Goal: Information Seeking & Learning: Learn about a topic

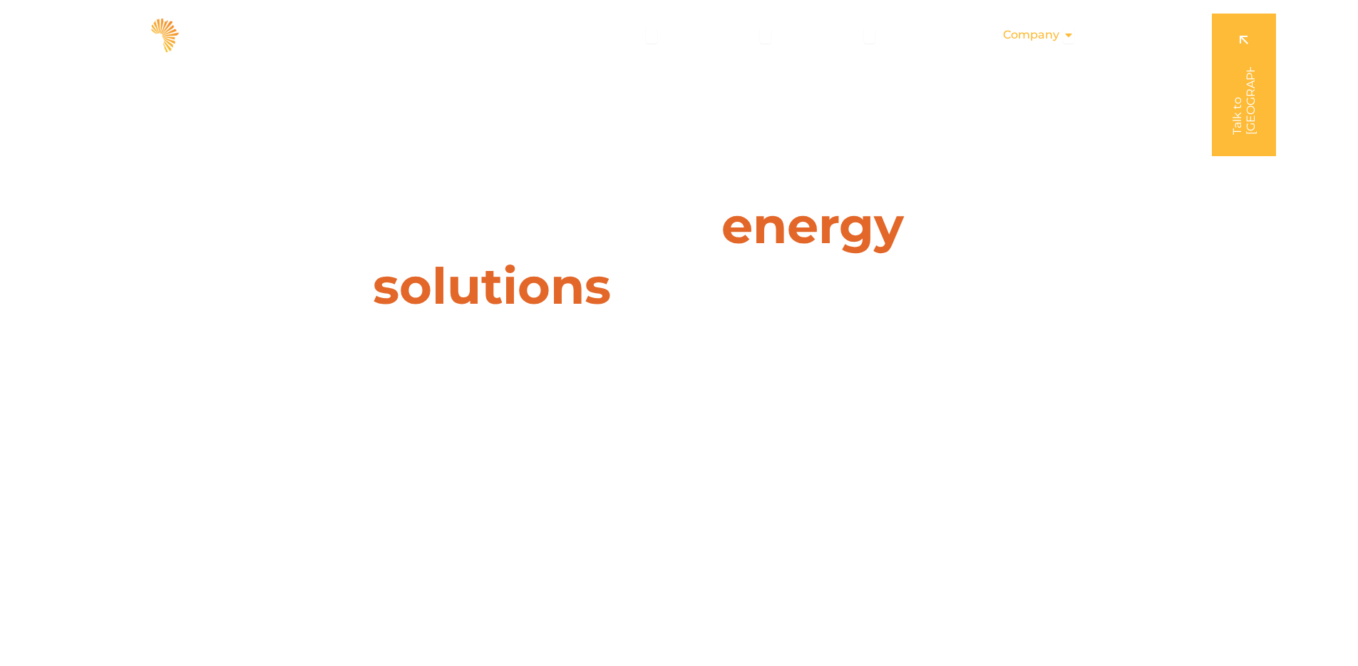
click at [1033, 33] on span "Company" at bounding box center [1031, 34] width 56 height 17
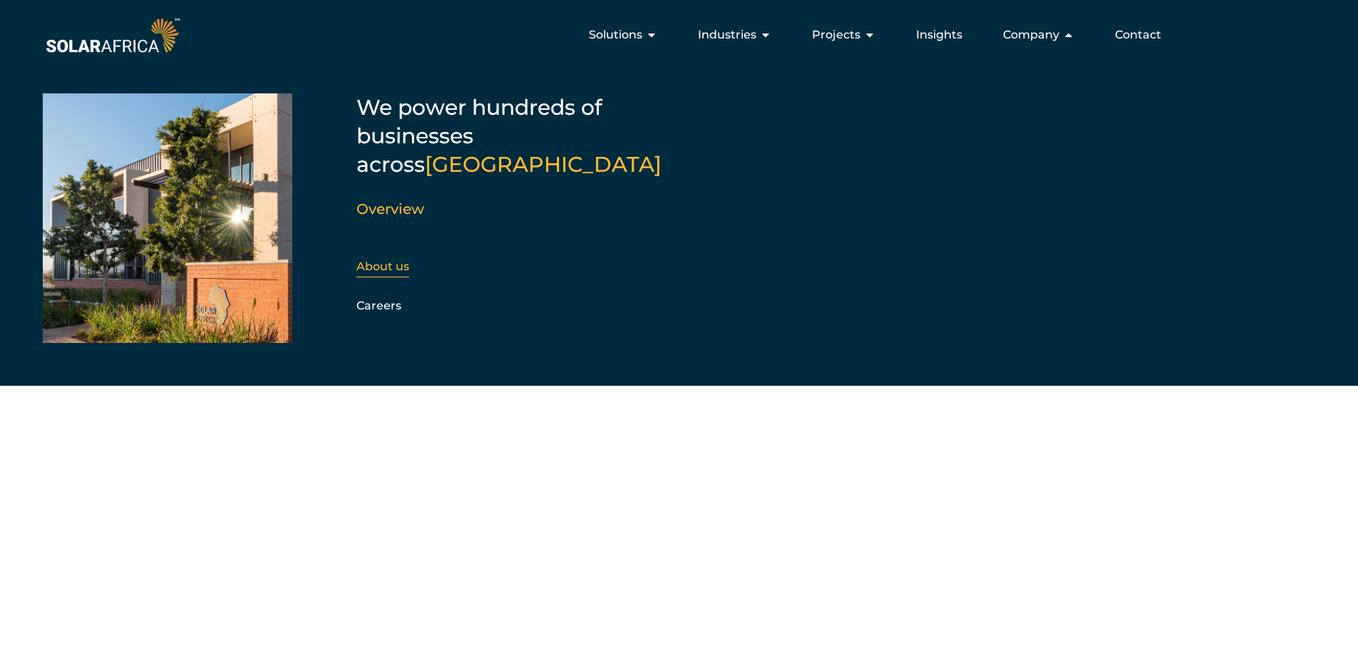
click at [409, 256] on div "About us" at bounding box center [433, 266] width 154 height 21
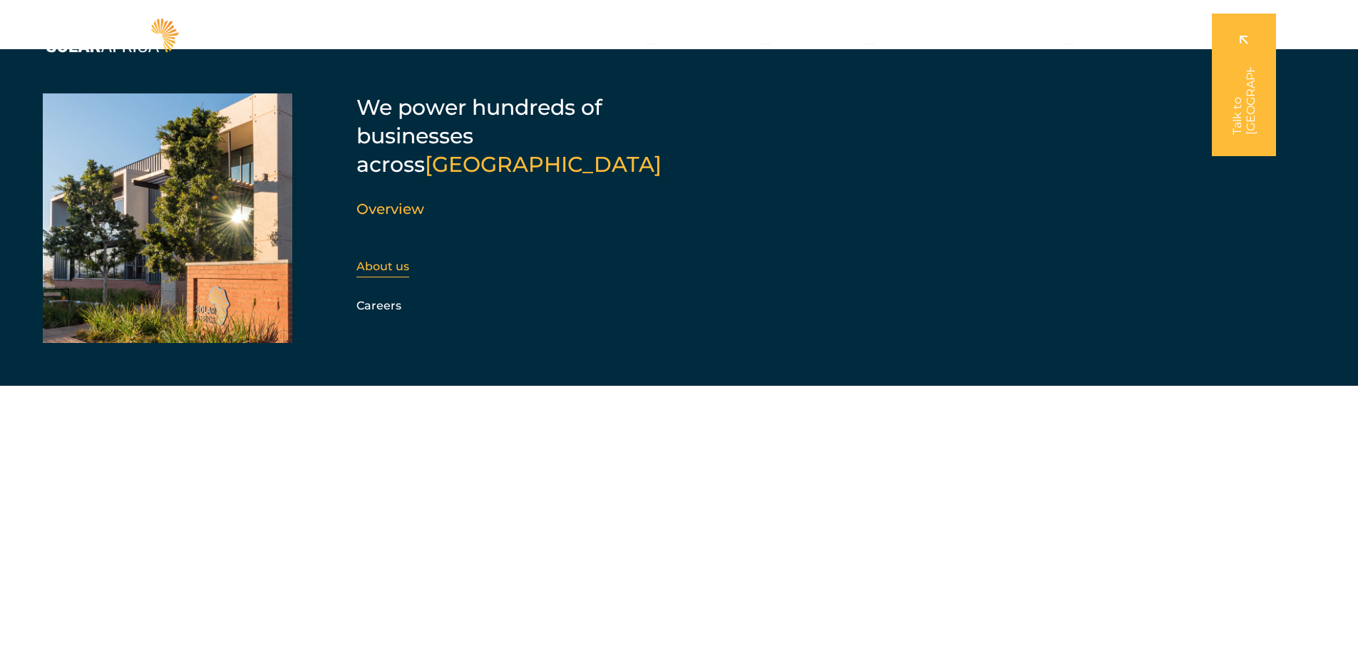
click at [376, 259] on link "About us" at bounding box center [382, 266] width 53 height 14
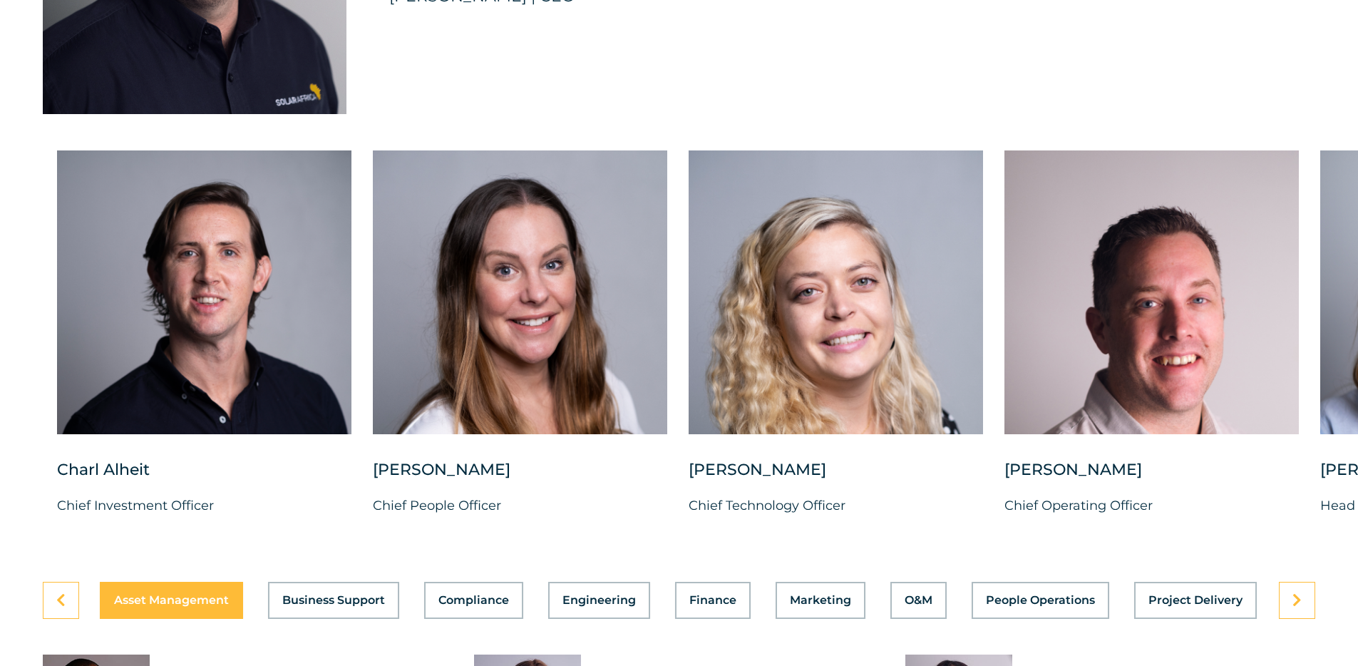
scroll to position [3565, 0]
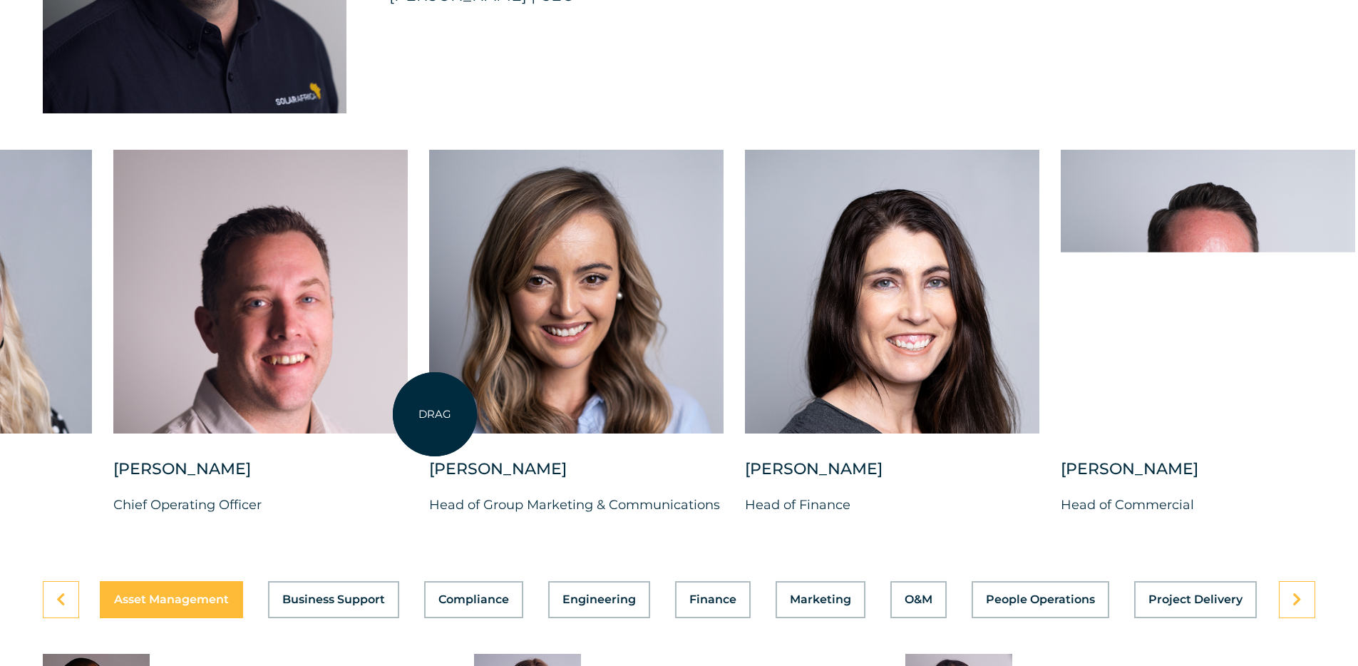
drag, startPoint x: 1325, startPoint y: 392, endPoint x: 418, endPoint y: 415, distance: 907.5
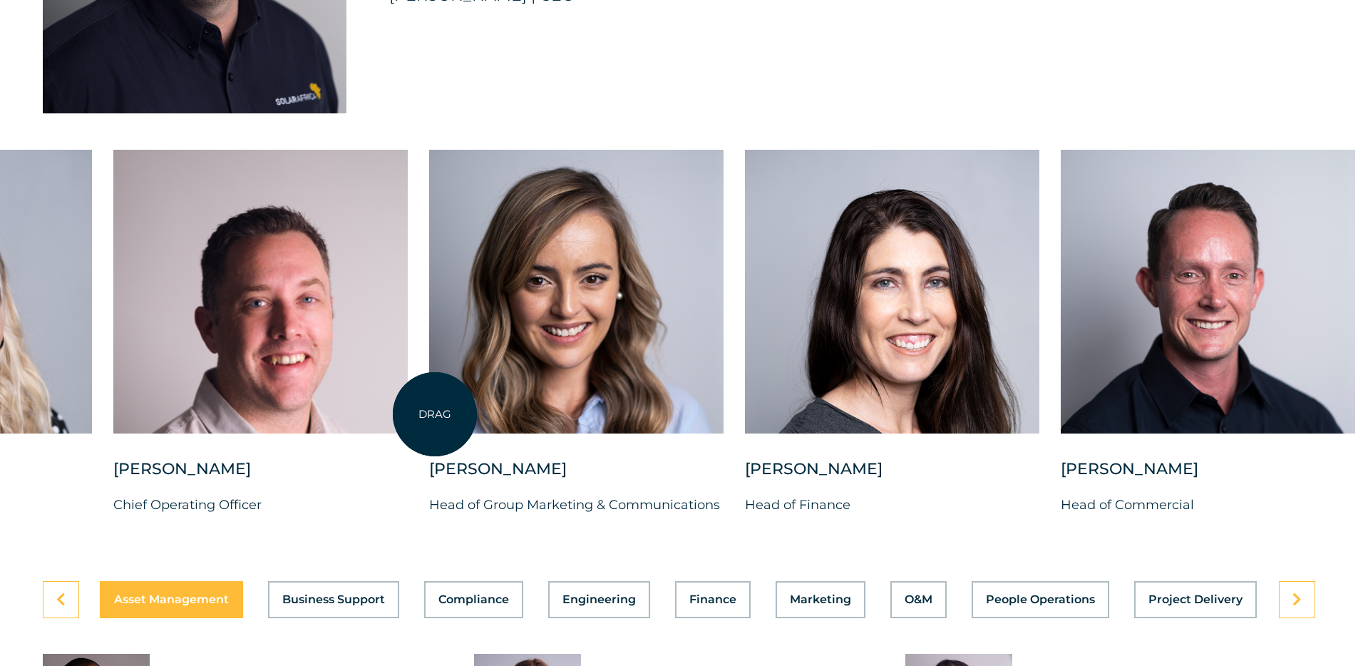
click at [429, 415] on div at bounding box center [576, 292] width 294 height 284
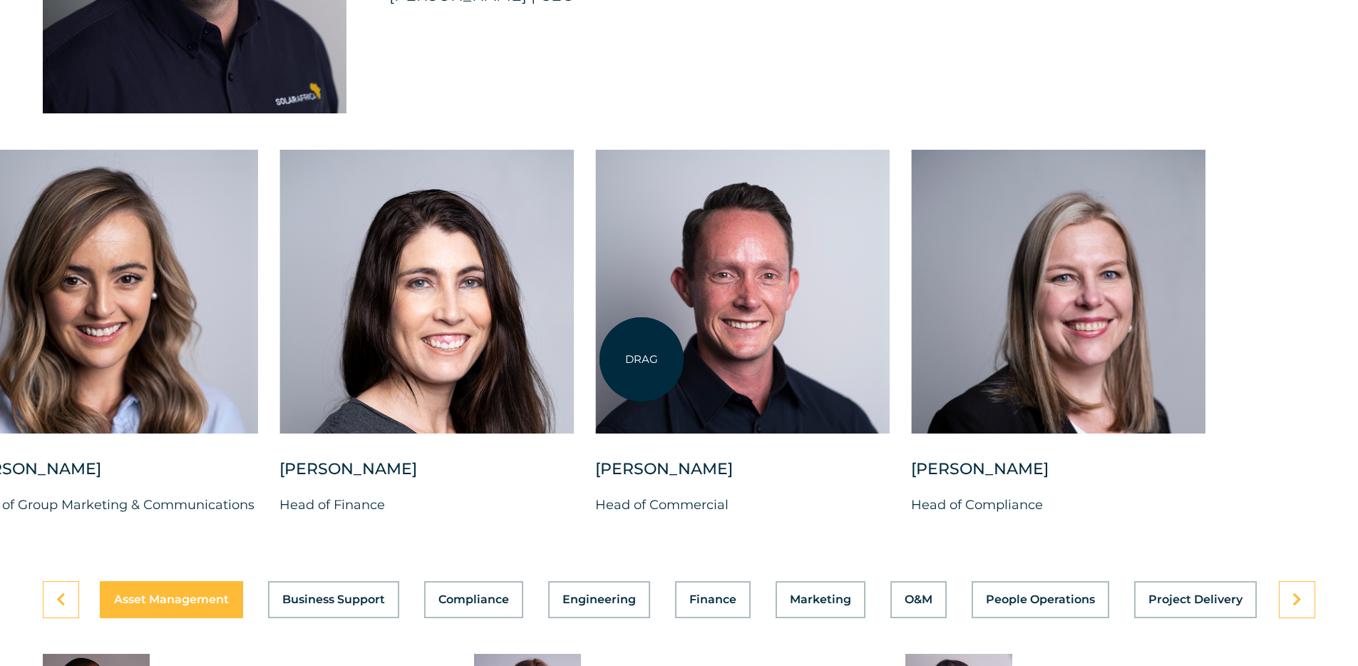
drag, startPoint x: 1107, startPoint y: 329, endPoint x: 641, endPoint y: 359, distance: 466.4
click at [641, 359] on div at bounding box center [742, 292] width 294 height 284
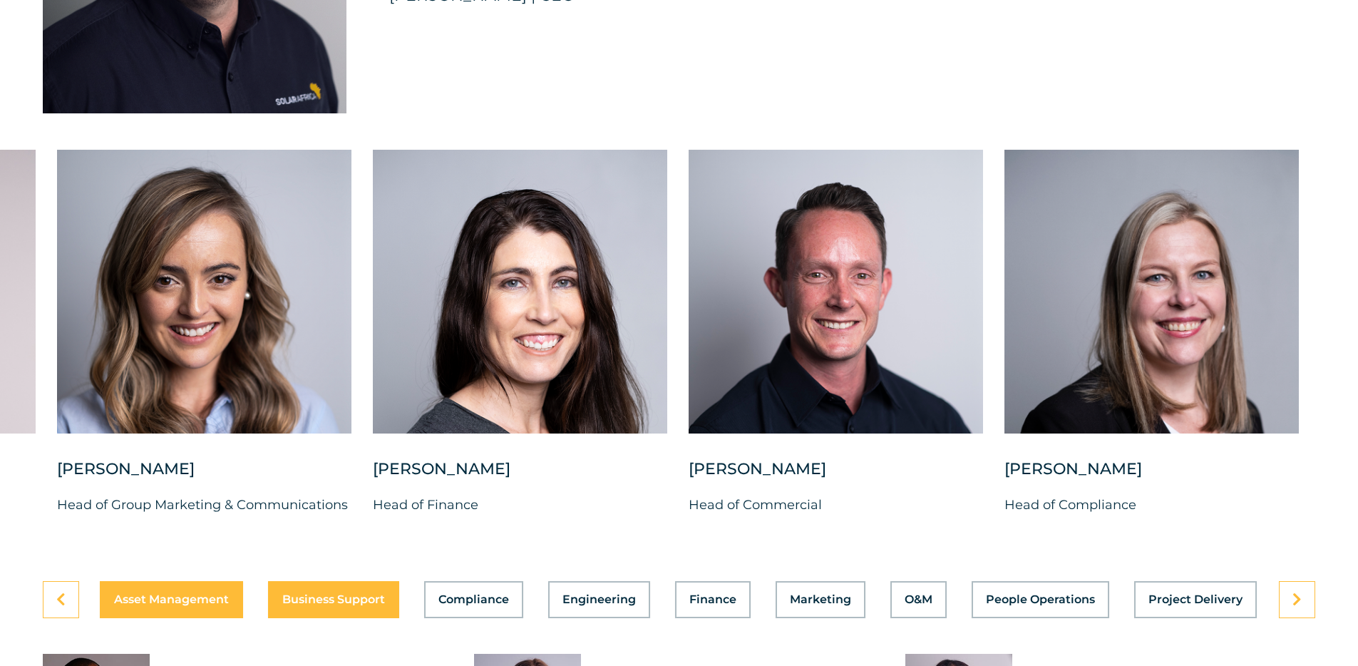
scroll to position [3857, 0]
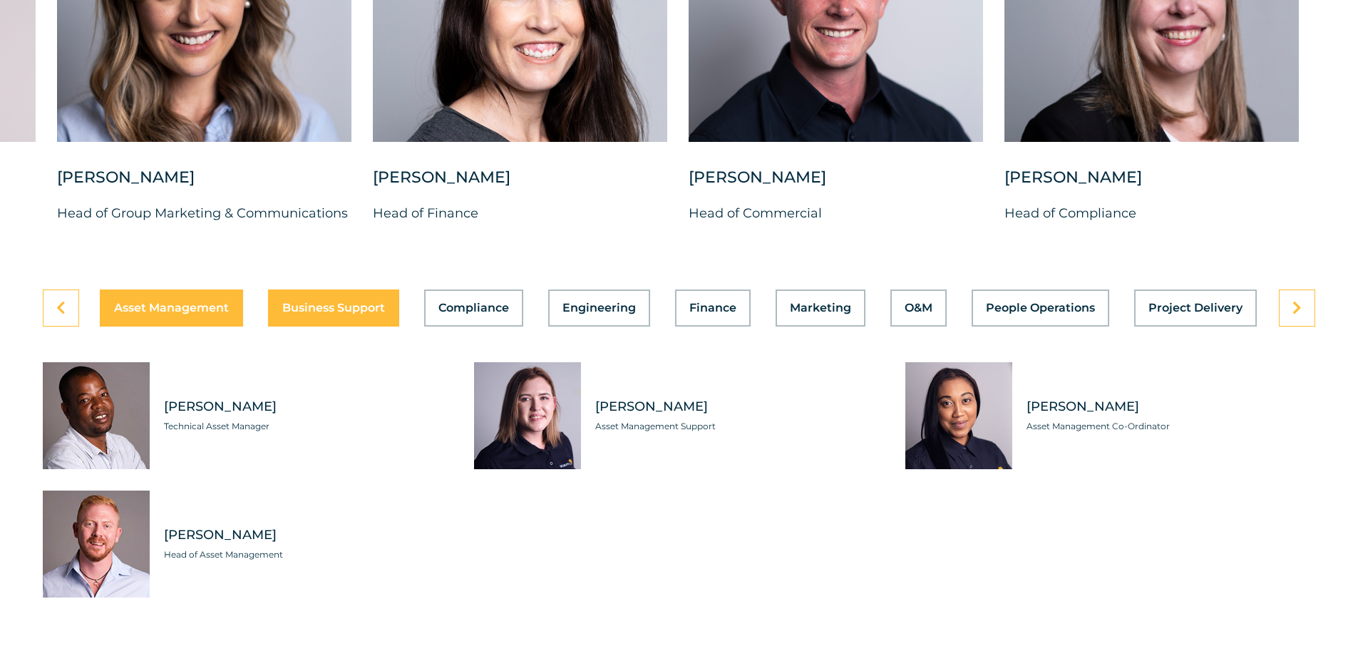
click at [373, 304] on button "Business Support" at bounding box center [333, 307] width 131 height 37
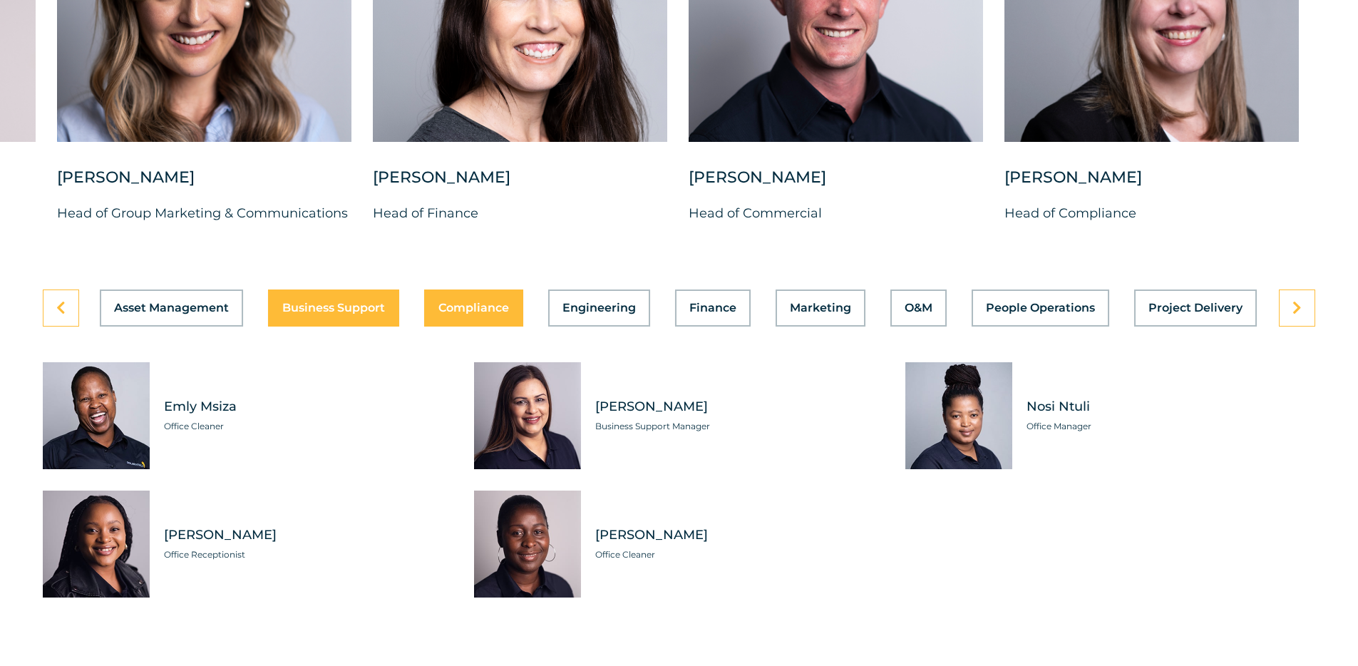
click at [514, 299] on button "Compliance" at bounding box center [473, 307] width 99 height 37
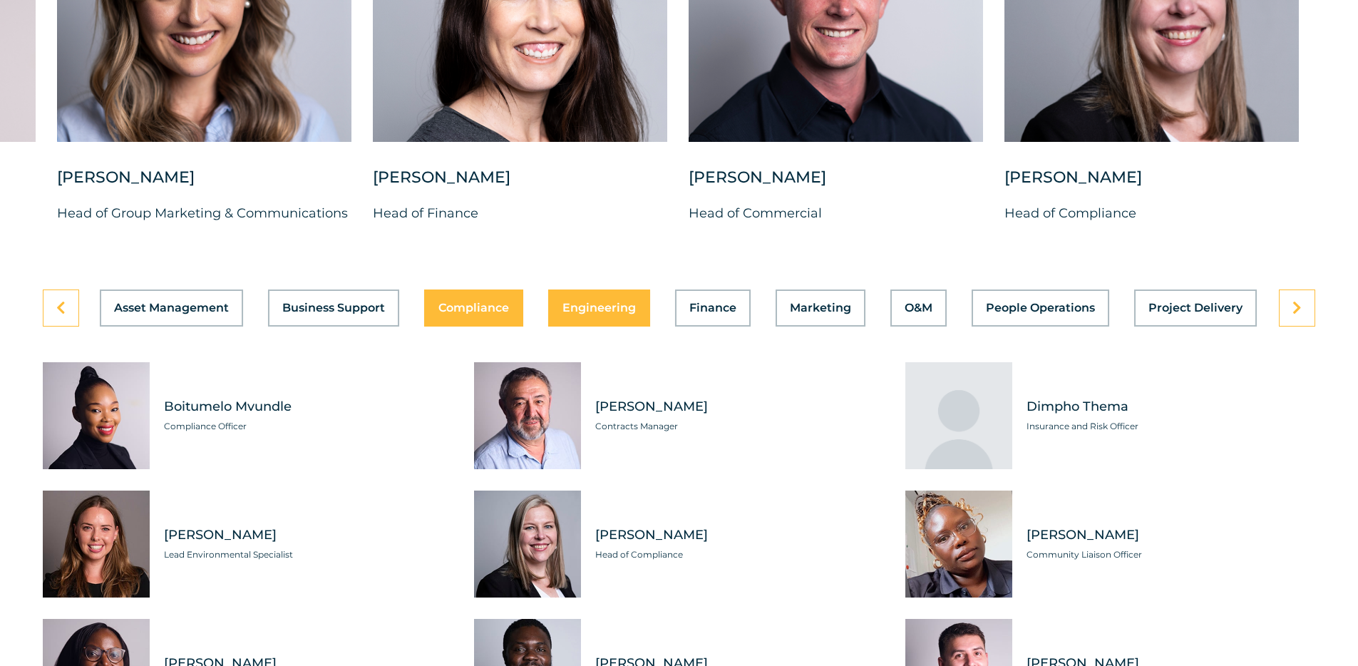
click at [598, 296] on div "Asset Management Business Support Compliance Engineering Finance Marketing O&M …" at bounding box center [679, 307] width 1272 height 37
click at [604, 302] on span "Engineering" at bounding box center [598, 307] width 73 height 11
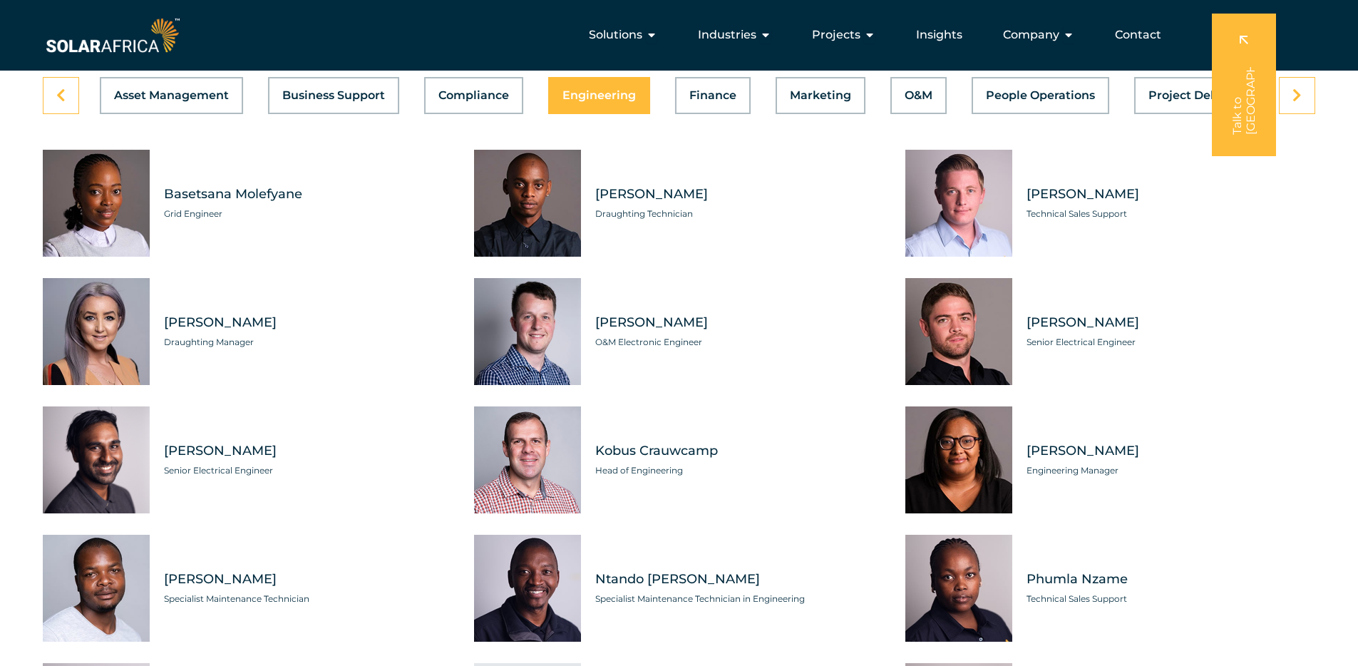
scroll to position [3919, 0]
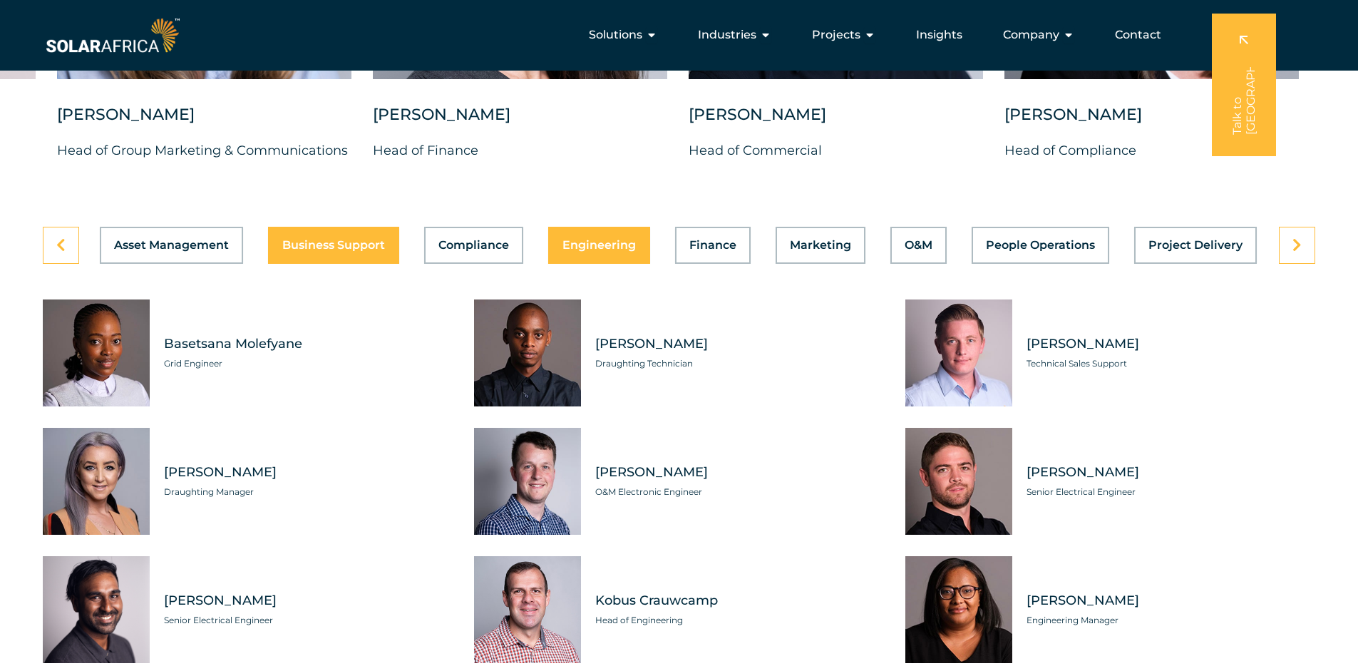
click at [321, 239] on span "Business Support" at bounding box center [333, 244] width 103 height 11
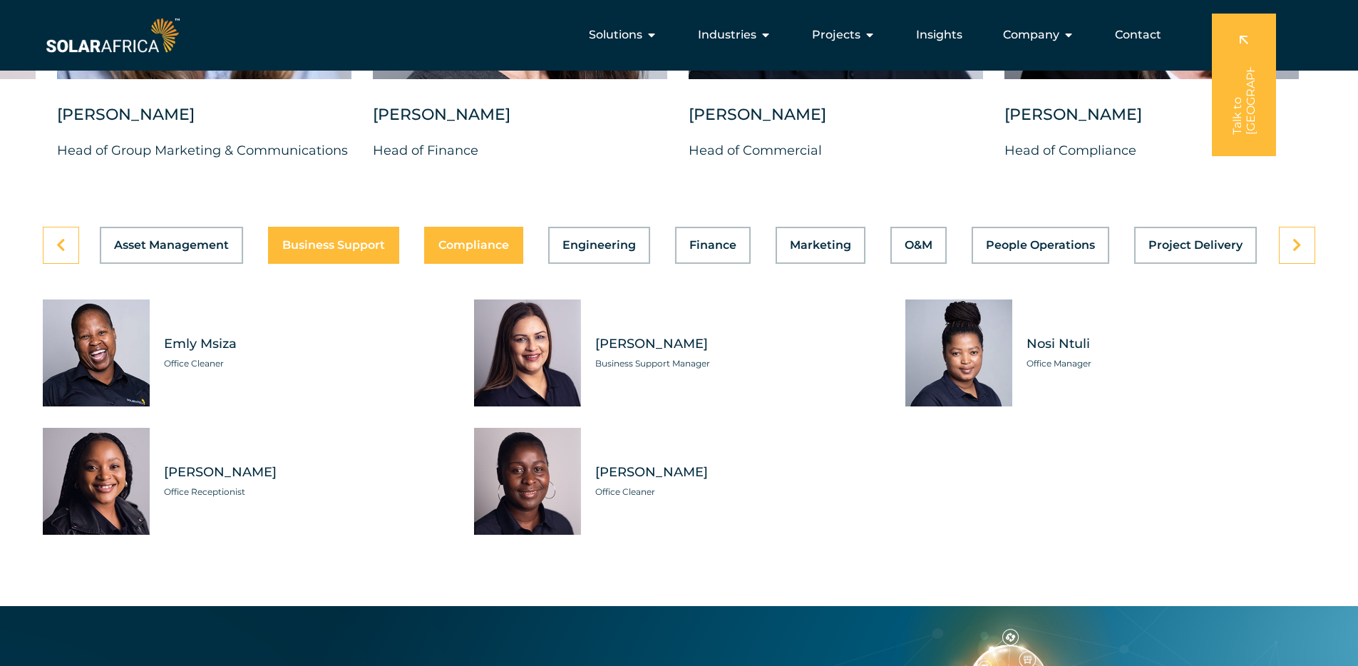
click at [482, 239] on span "Compliance" at bounding box center [473, 244] width 71 height 11
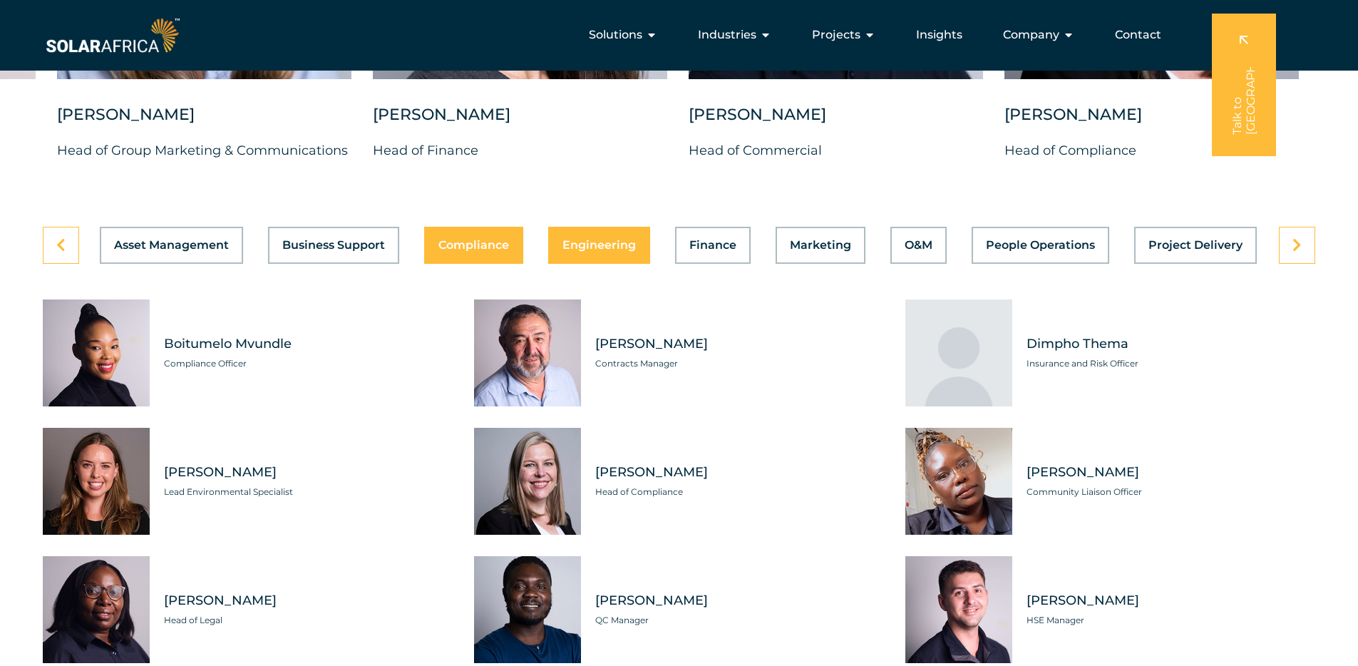
click at [617, 239] on span "Engineering" at bounding box center [598, 244] width 73 height 11
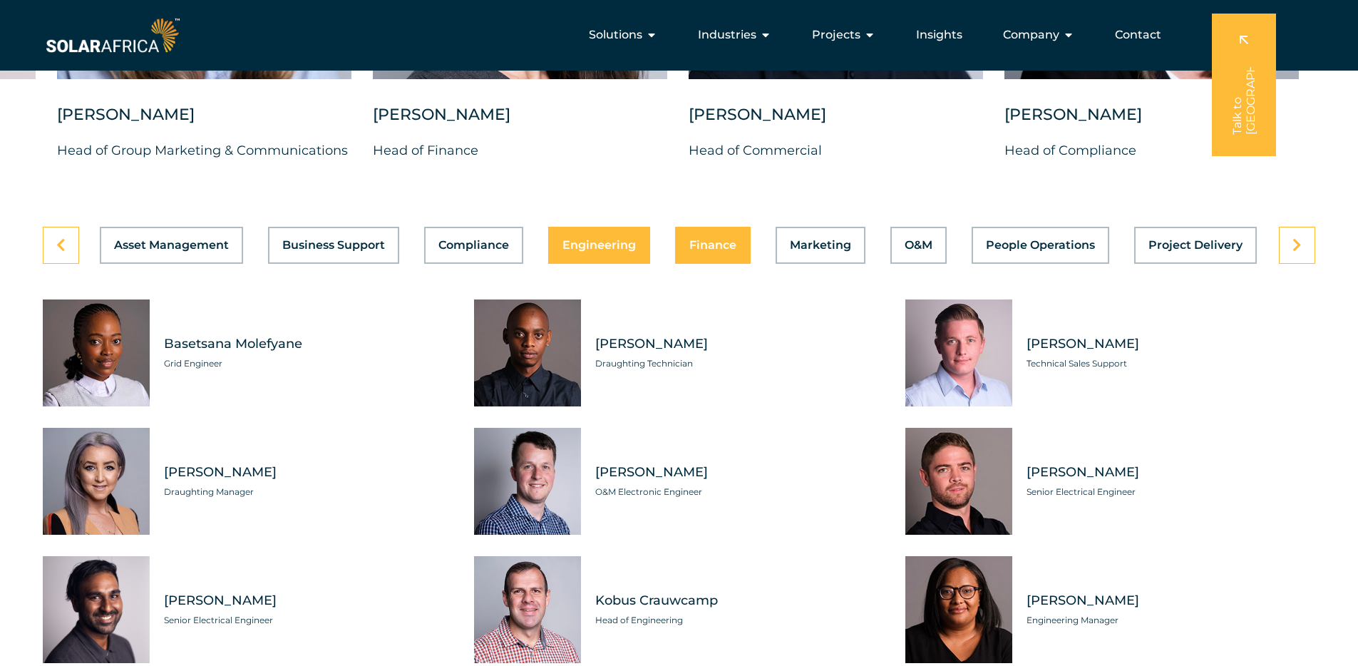
click at [682, 229] on button "Finance" at bounding box center [713, 245] width 76 height 37
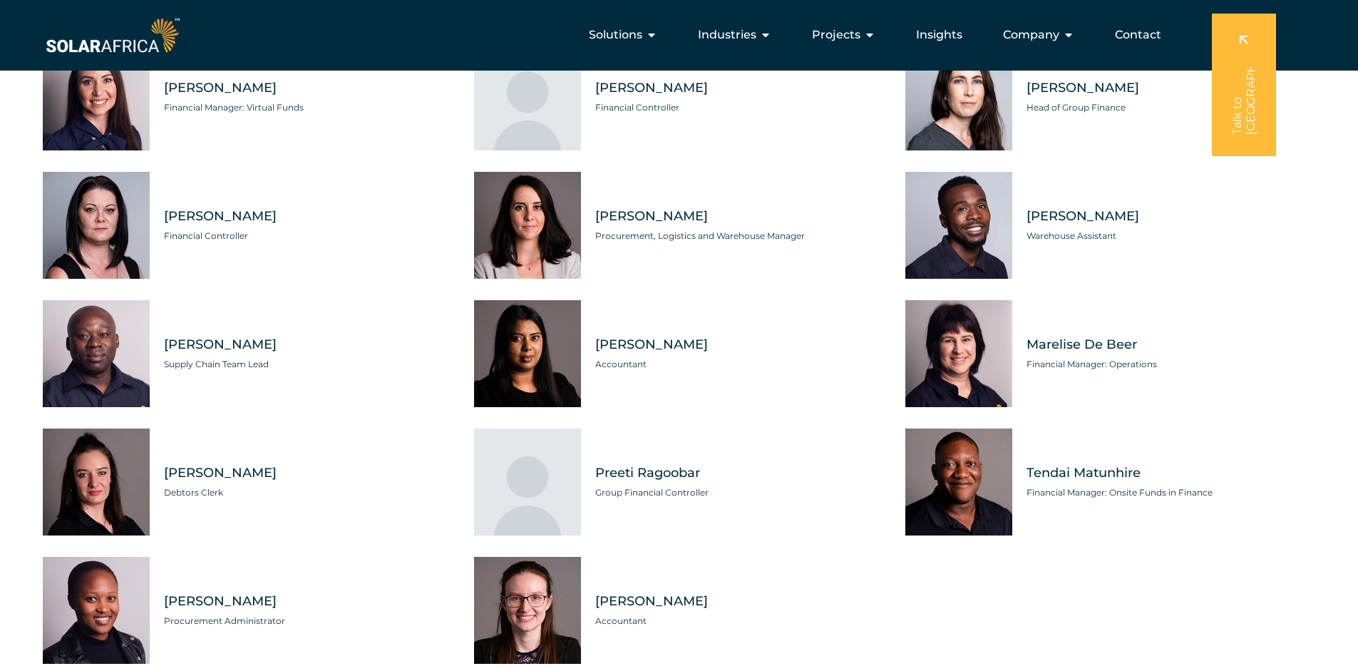
scroll to position [4043, 0]
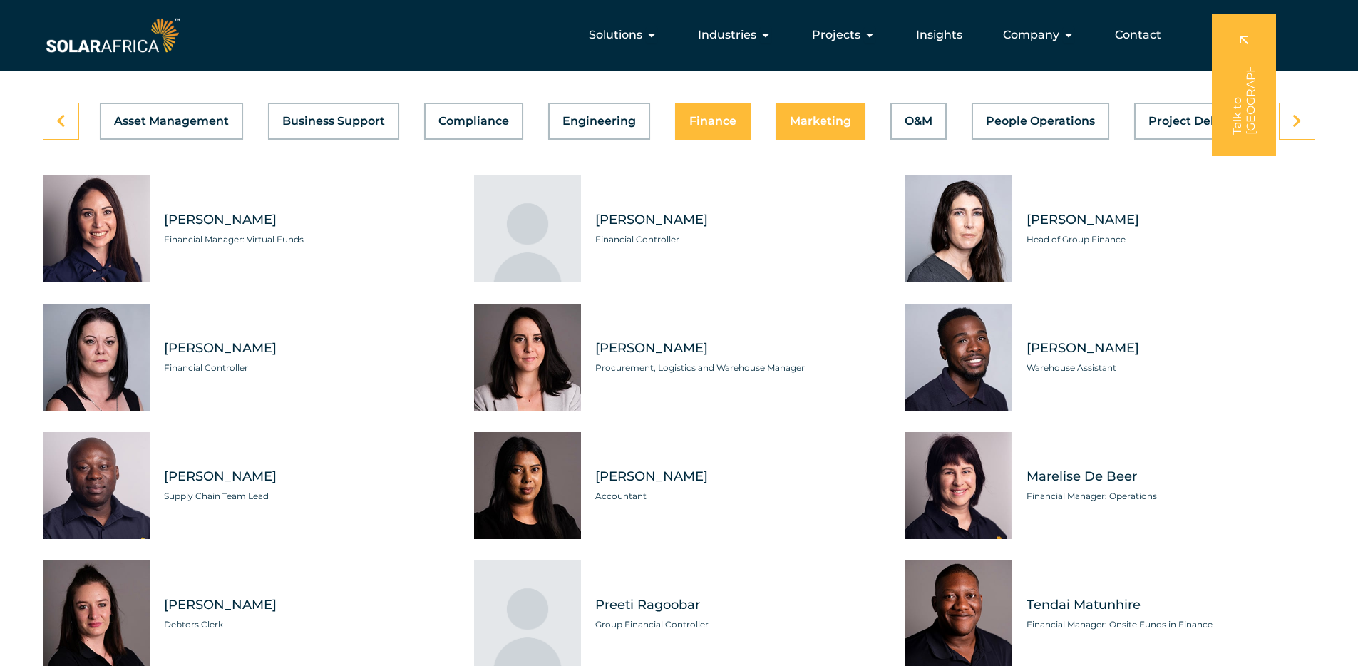
click at [797, 118] on div "Asset Management Business Support Compliance Engineering Finance Marketing O&M …" at bounding box center [679, 121] width 1272 height 37
click at [839, 118] on button "Marketing" at bounding box center [820, 121] width 90 height 37
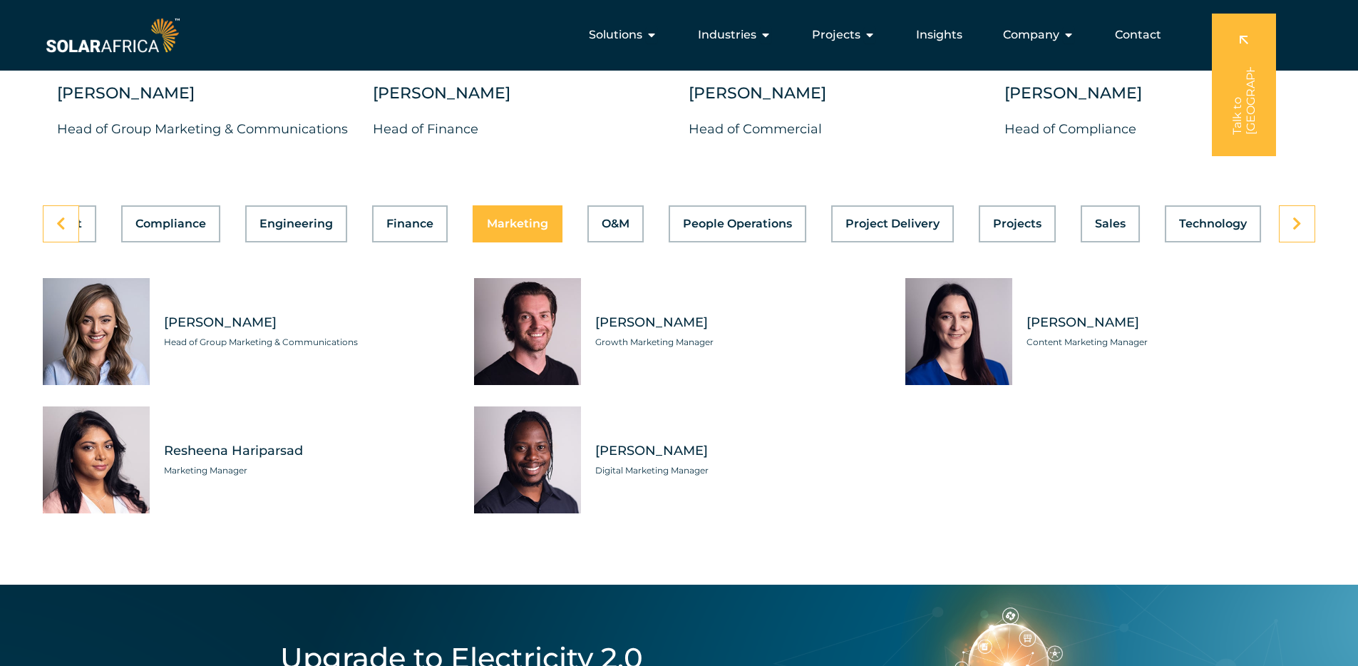
scroll to position [3944, 0]
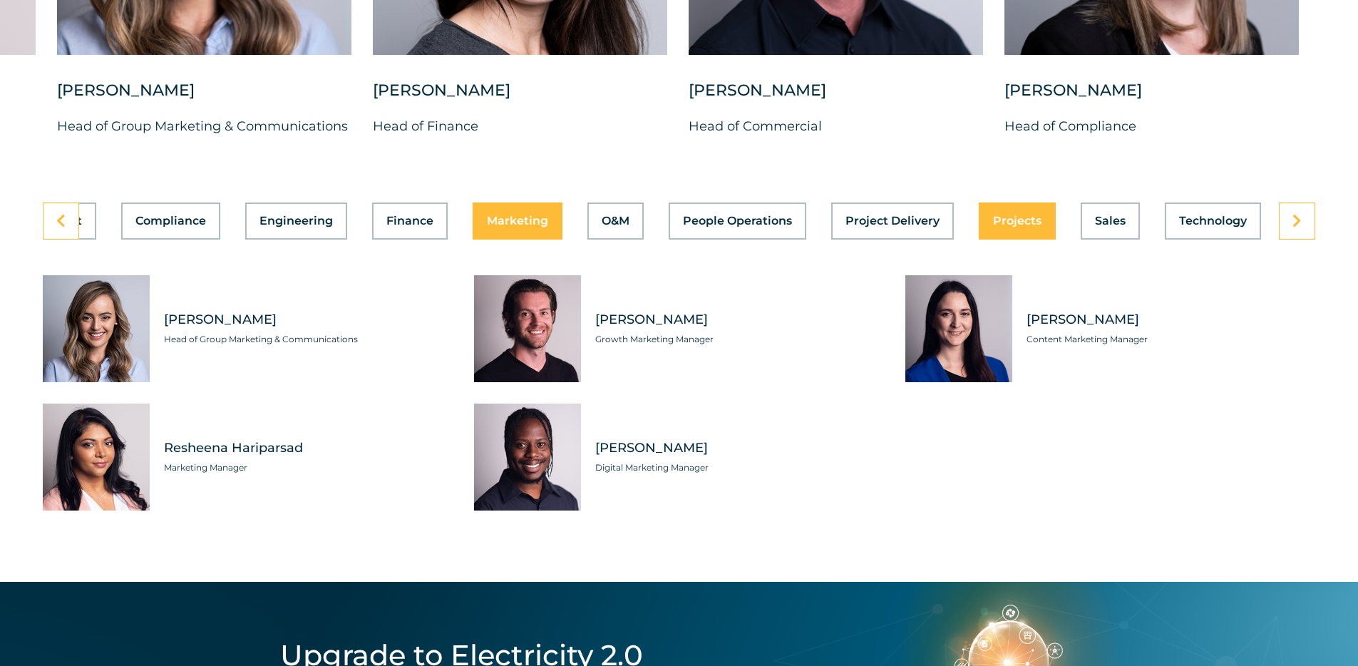
click at [1026, 215] on span "Projects" at bounding box center [1017, 220] width 48 height 11
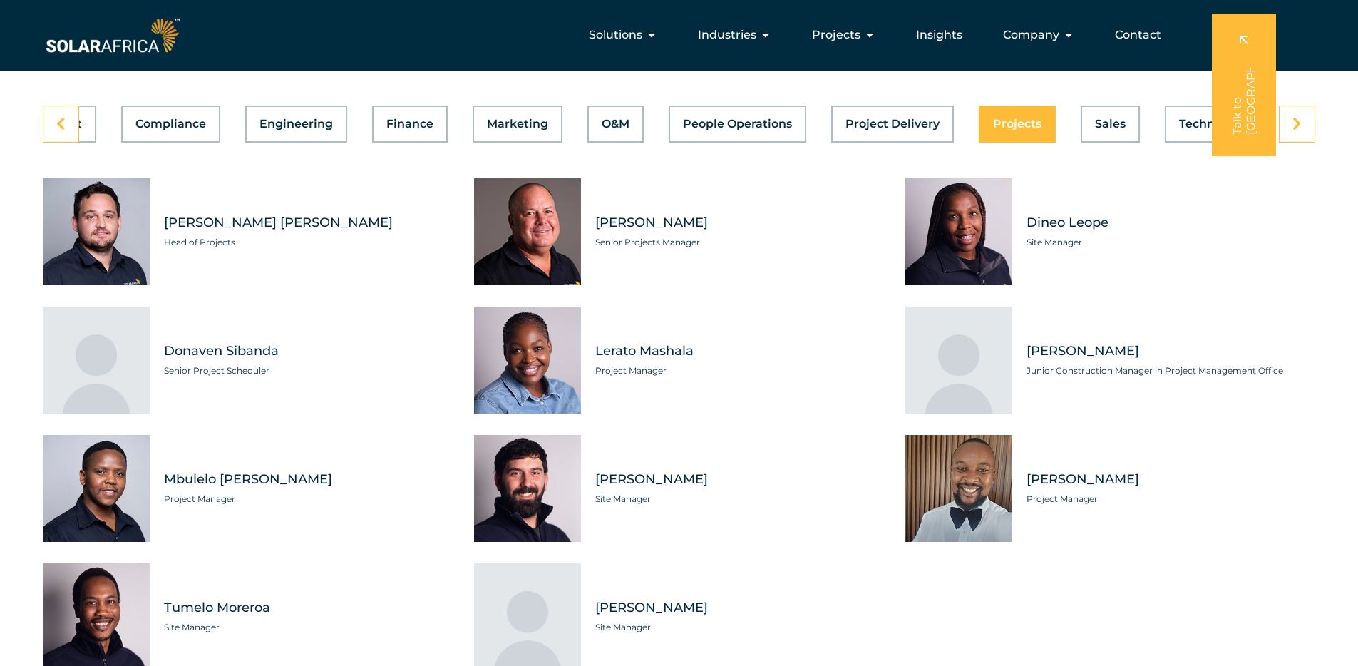
scroll to position [4028, 0]
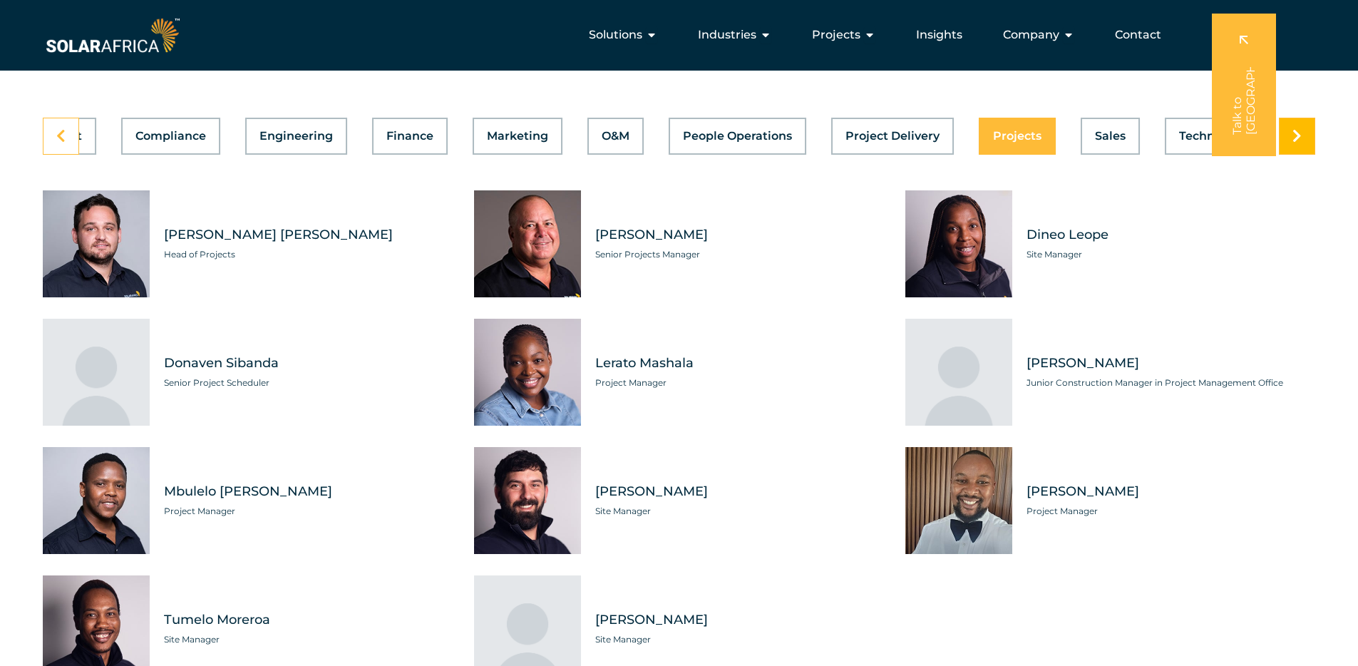
click at [1306, 125] on link at bounding box center [1296, 136] width 36 height 37
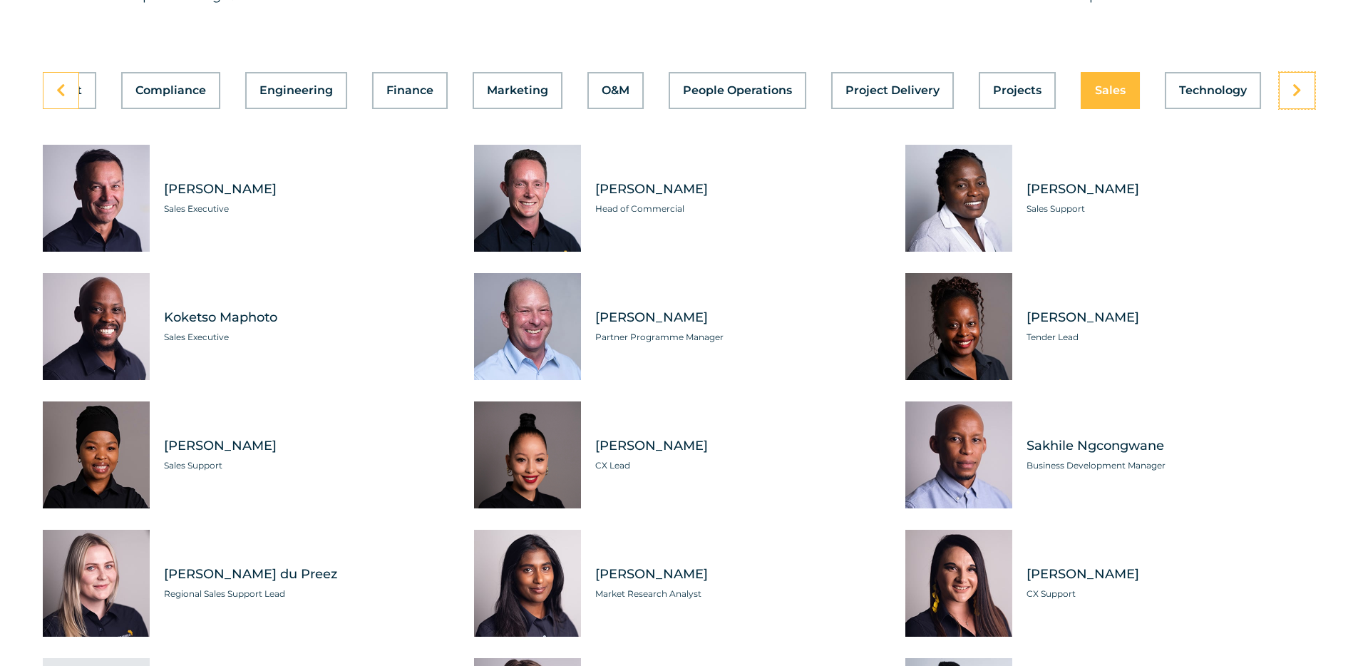
scroll to position [4105, 0]
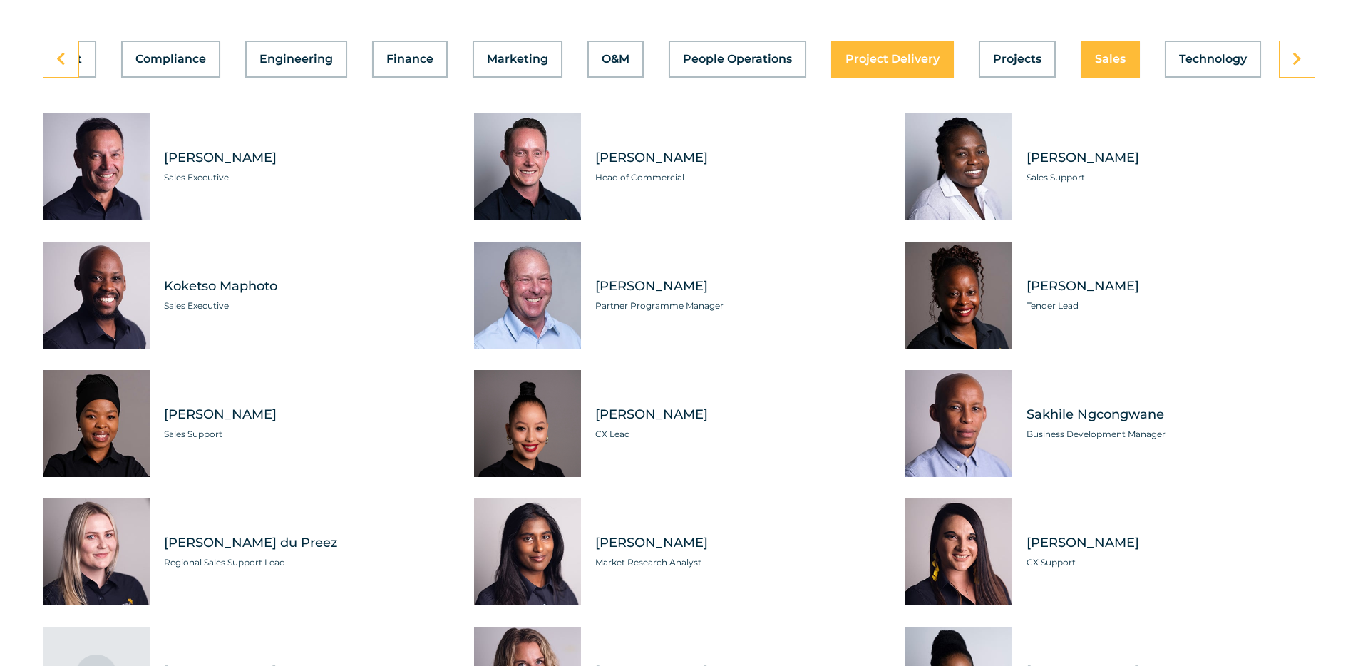
click at [858, 41] on div "Asset Management Business Support Compliance Engineering Finance Marketing O&M …" at bounding box center [679, 59] width 1272 height 37
click at [899, 46] on div "Asset Management Business Support Compliance Engineering Finance Marketing O&M …" at bounding box center [679, 59] width 1272 height 37
click at [914, 53] on span "Project Delivery" at bounding box center [892, 58] width 94 height 11
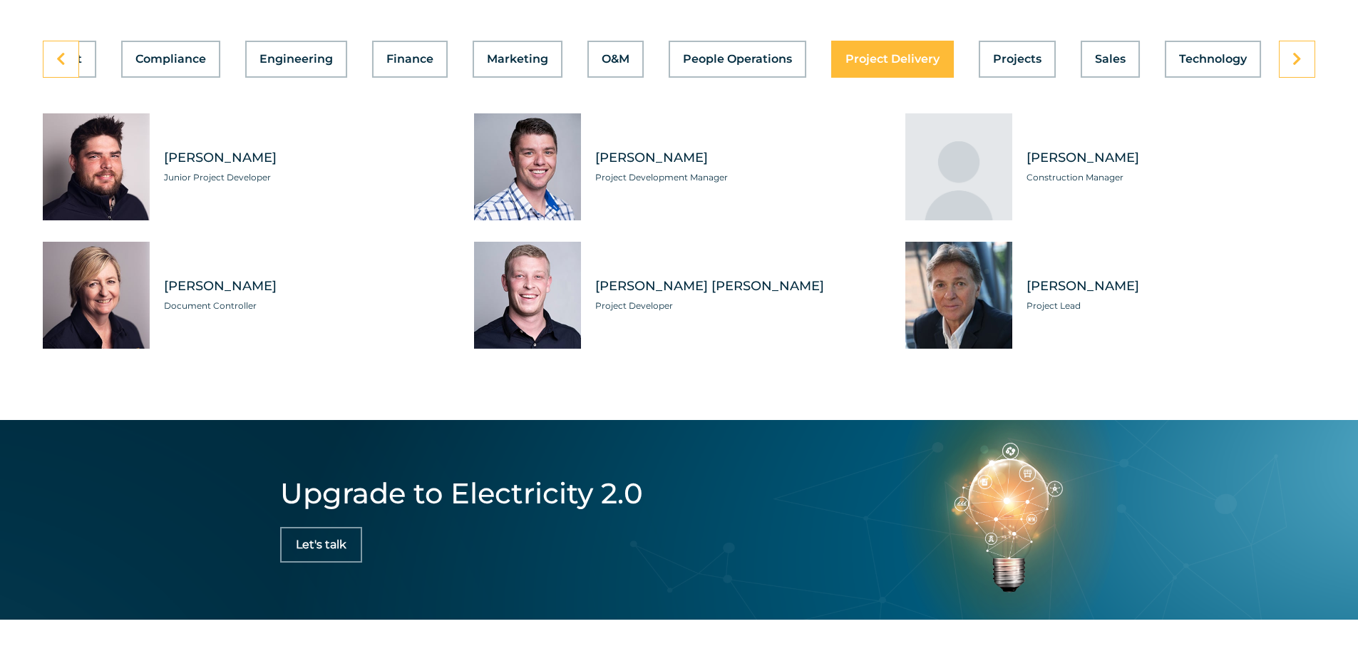
scroll to position [0, 303]
click at [1010, 53] on span "Projects" at bounding box center [1017, 58] width 48 height 11
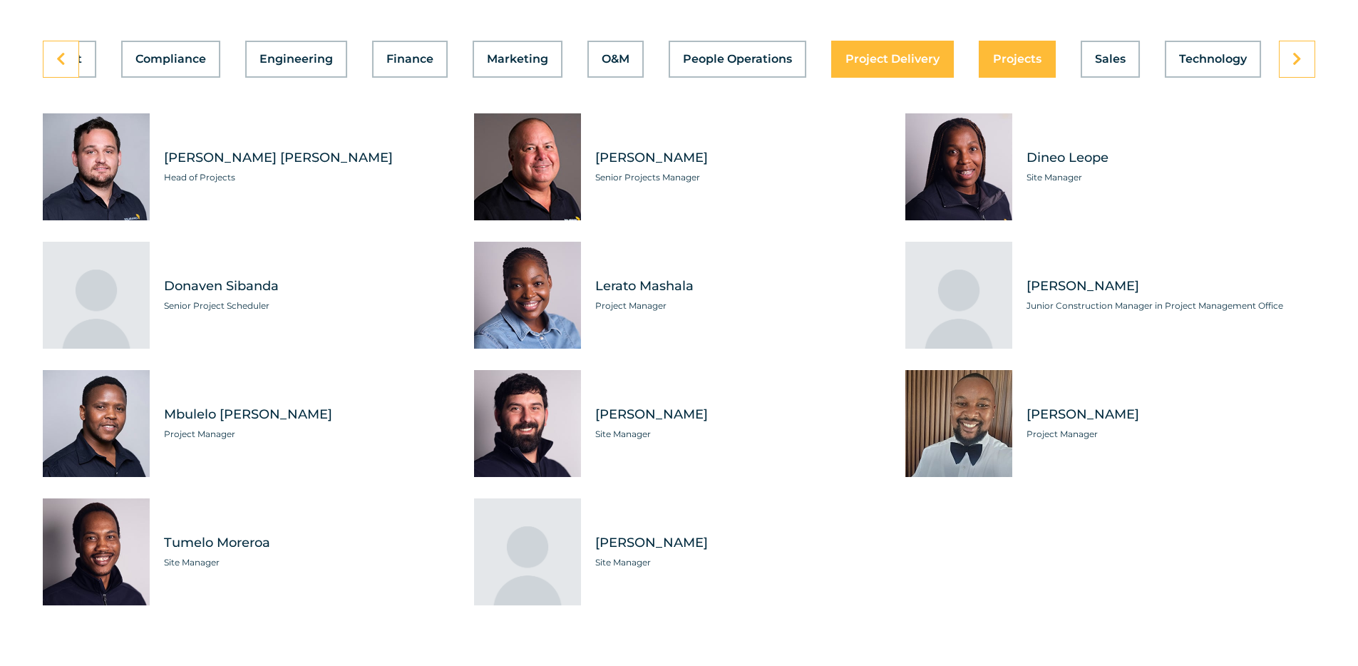
click at [921, 51] on div "Asset Management Business Support Compliance Engineering Finance Marketing O&M …" at bounding box center [679, 59] width 1272 height 37
click at [879, 53] on span "Project Delivery" at bounding box center [892, 58] width 94 height 11
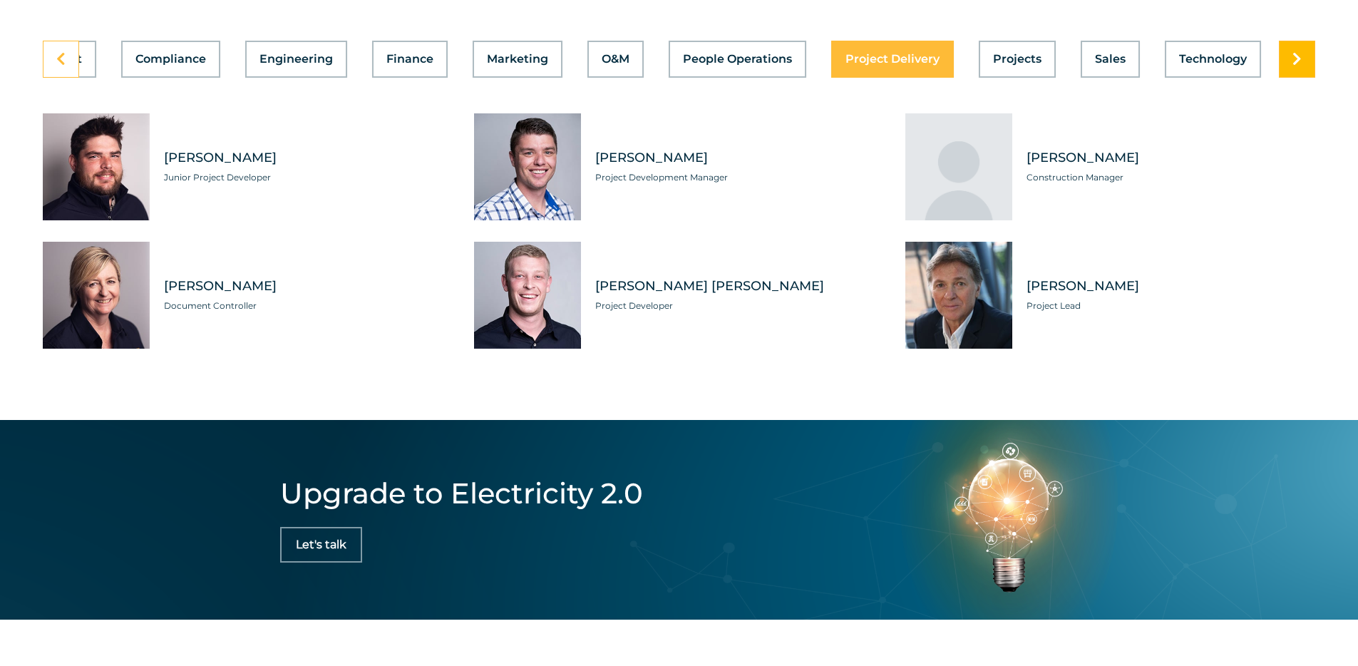
click at [1288, 52] on link at bounding box center [1296, 59] width 36 height 37
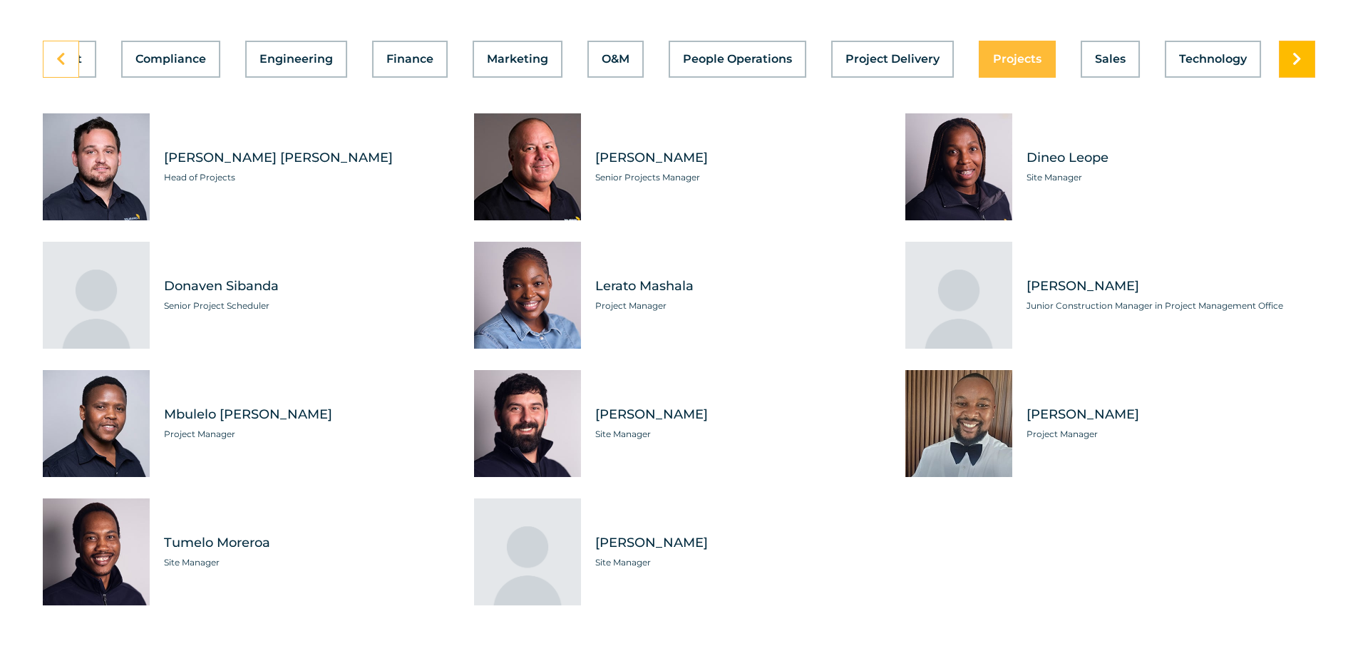
click at [1308, 43] on link at bounding box center [1296, 59] width 36 height 37
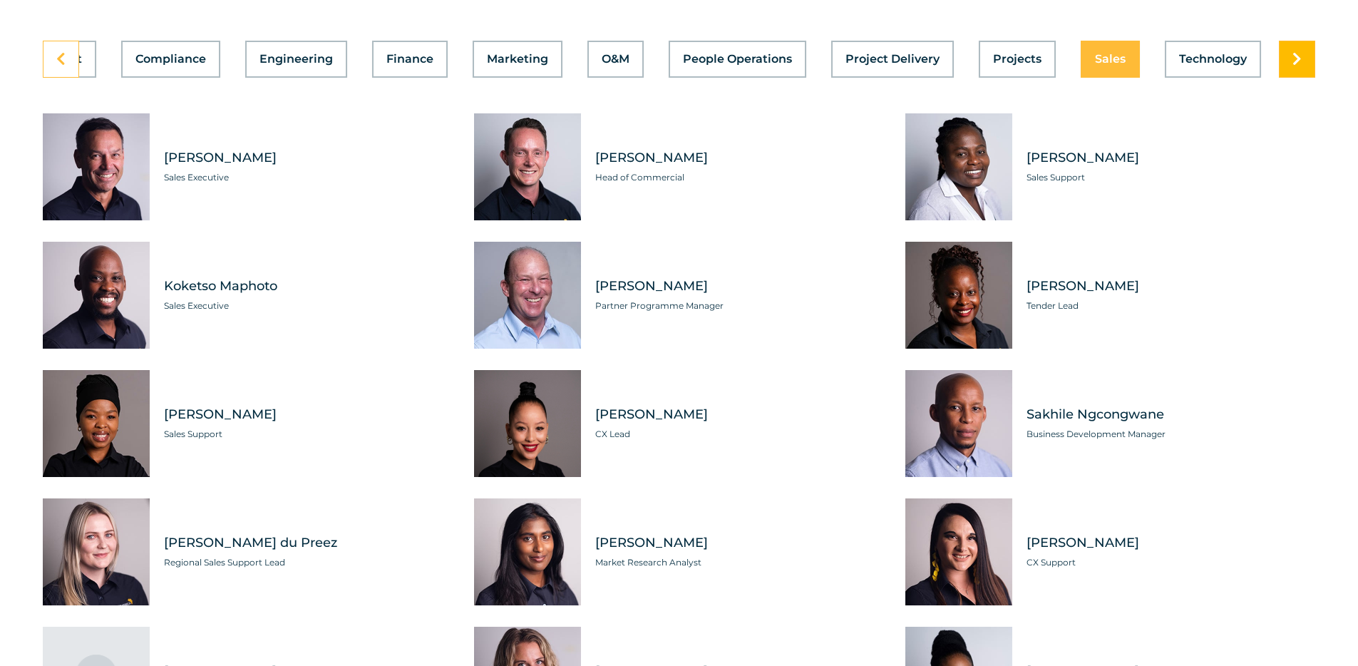
click at [1302, 41] on link at bounding box center [1296, 59] width 36 height 37
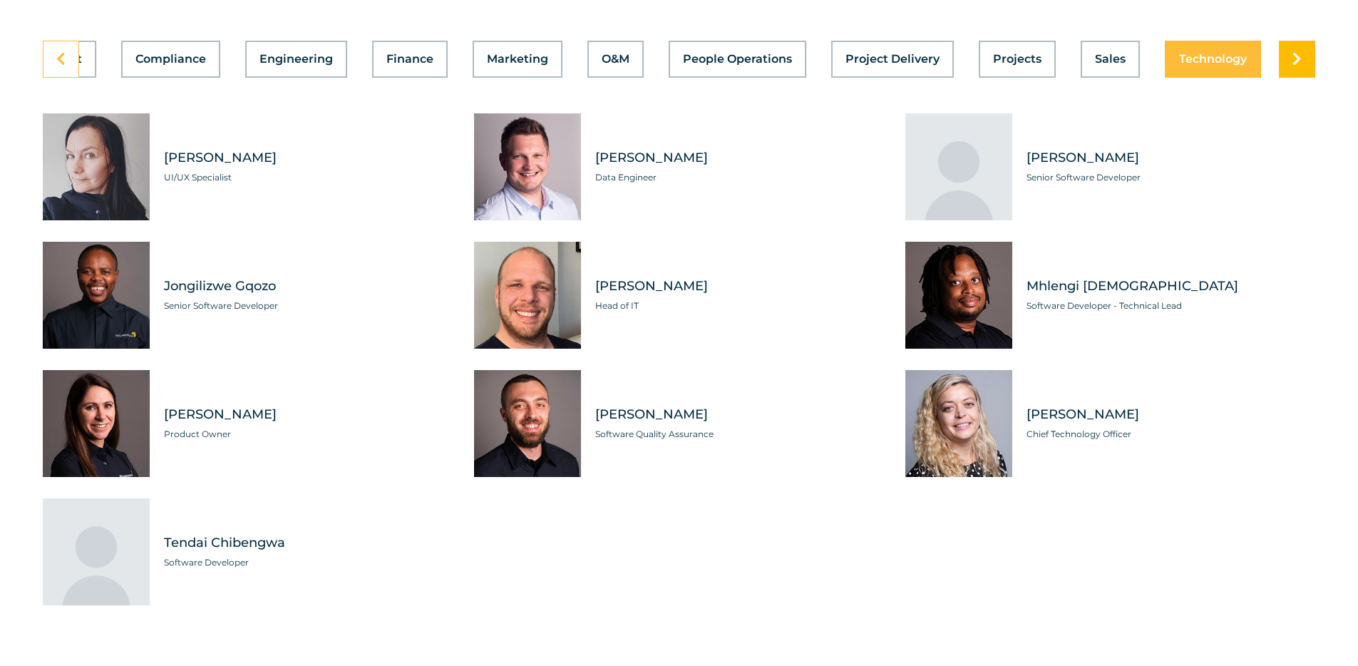
click at [1302, 41] on link at bounding box center [1296, 59] width 36 height 37
click at [184, 405] on span "[PERSON_NAME]" at bounding box center [308, 414] width 289 height 18
drag, startPoint x: 184, startPoint y: 400, endPoint x: 242, endPoint y: 399, distance: 58.5
click at [242, 405] on span "[PERSON_NAME]" at bounding box center [308, 414] width 289 height 18
click at [181, 534] on span "Tendai Chibengwa" at bounding box center [308, 543] width 289 height 18
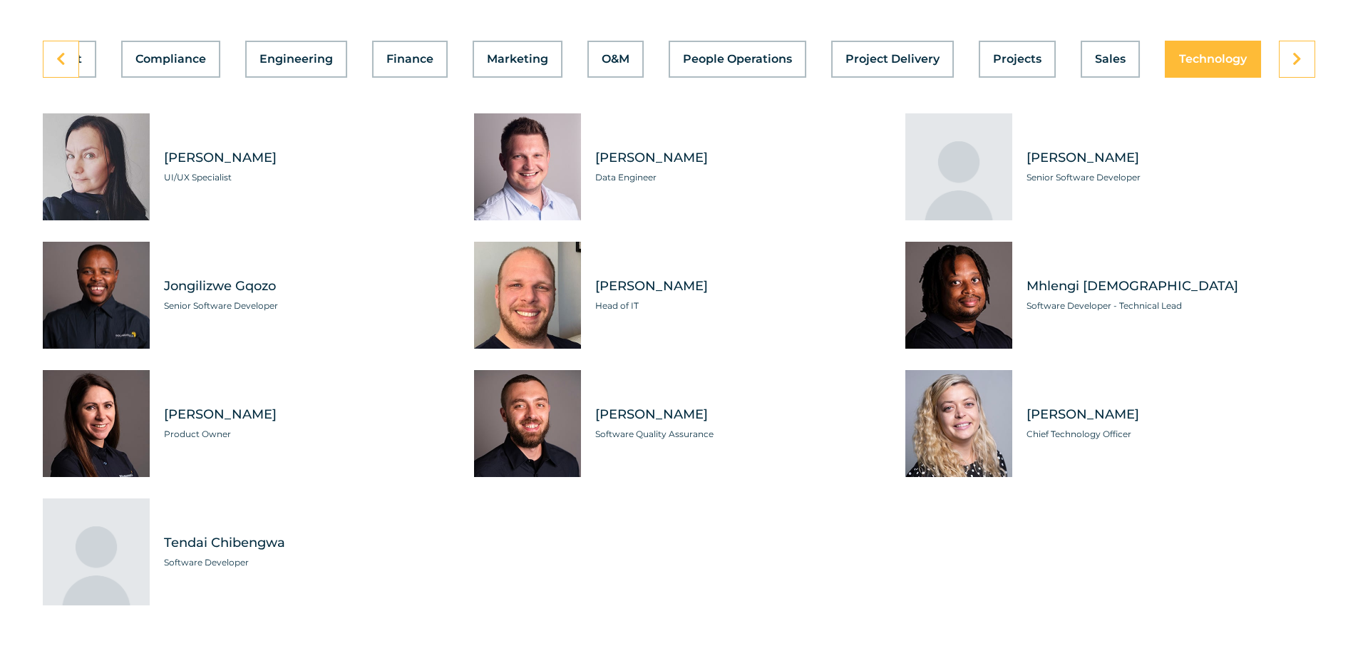
drag, startPoint x: 181, startPoint y: 532, endPoint x: 230, endPoint y: 532, distance: 49.2
click at [230, 534] on span "Tendai Chibengwa" at bounding box center [308, 543] width 289 height 18
click at [184, 277] on span "Jongilizwe Gqozo" at bounding box center [308, 286] width 289 height 18
drag, startPoint x: 184, startPoint y: 272, endPoint x: 275, endPoint y: 276, distance: 91.3
click at [275, 277] on span "Jongilizwe Gqozo" at bounding box center [308, 286] width 289 height 18
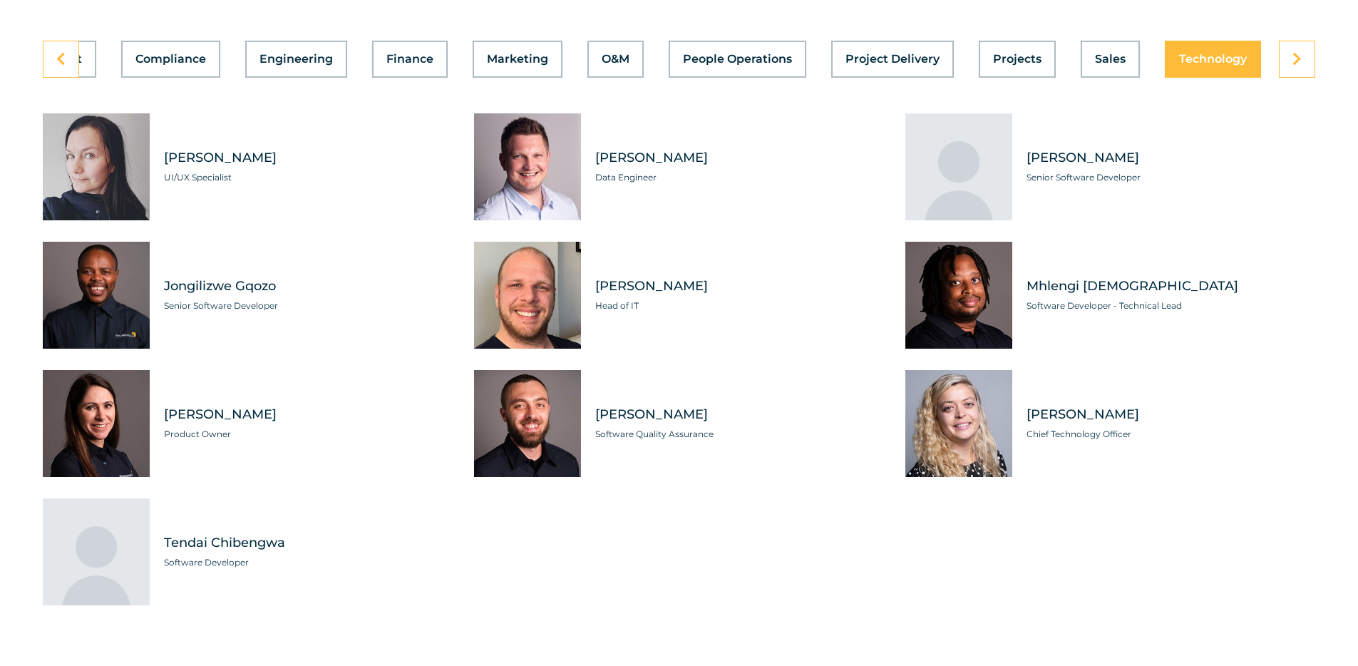
click at [200, 149] on span "[PERSON_NAME]" at bounding box center [308, 158] width 289 height 18
drag, startPoint x: 200, startPoint y: 143, endPoint x: 342, endPoint y: 143, distance: 142.5
click at [342, 149] on span "[PERSON_NAME]" at bounding box center [308, 158] width 289 height 18
click at [944, 591] on div "[PERSON_NAME] UI/UX Specialist [PERSON_NAME] Data Engineer [PERSON_NAME] Senior…" at bounding box center [679, 359] width 1272 height 492
